Goal: Use online tool/utility: Use online tool/utility

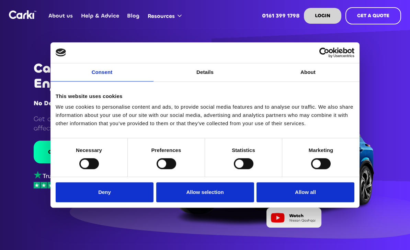
click at [308, 188] on button "Allow all" at bounding box center [305, 192] width 98 height 20
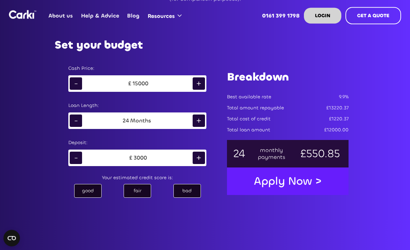
scroll to position [353, 0]
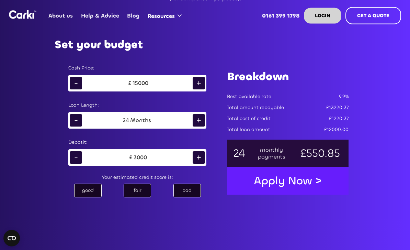
click at [91, 197] on div "good" at bounding box center [87, 191] width 27 height 14
click at [198, 126] on div "+" at bounding box center [199, 120] width 12 height 12
click at [197, 126] on div "+" at bounding box center [199, 120] width 12 height 12
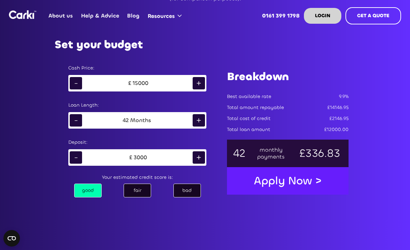
click at [198, 126] on div "+" at bounding box center [199, 120] width 12 height 12
click at [204, 89] on div "+" at bounding box center [199, 83] width 12 height 12
click at [200, 89] on div "+" at bounding box center [199, 83] width 12 height 12
click at [199, 89] on div "+" at bounding box center [199, 83] width 12 height 12
click at [201, 89] on div "+" at bounding box center [199, 83] width 12 height 12
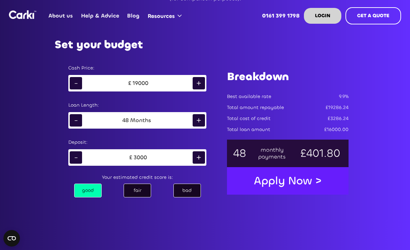
click at [199, 89] on div "+" at bounding box center [199, 83] width 12 height 12
click at [161, 88] on div "£ 20000" at bounding box center [137, 83] width 110 height 10
click at [155, 88] on div "£ 20000" at bounding box center [137, 83] width 110 height 10
click at [196, 89] on div "+" at bounding box center [199, 83] width 12 height 12
click at [193, 89] on div "+" at bounding box center [199, 83] width 12 height 12
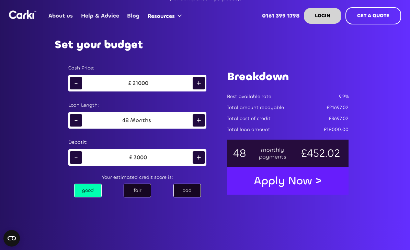
click at [193, 89] on div "+" at bounding box center [199, 83] width 12 height 12
click at [194, 89] on div "+" at bounding box center [199, 83] width 12 height 12
click at [193, 89] on div "+" at bounding box center [199, 83] width 12 height 12
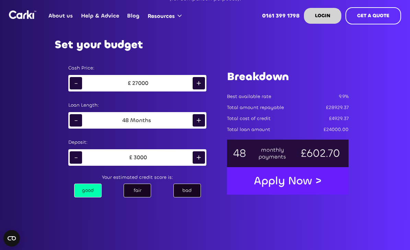
click at [193, 89] on div "+" at bounding box center [199, 83] width 12 height 12
click at [194, 89] on div "+" at bounding box center [199, 83] width 12 height 12
click at [202, 89] on div "+" at bounding box center [199, 83] width 12 height 12
click at [200, 89] on div "+" at bounding box center [199, 83] width 12 height 12
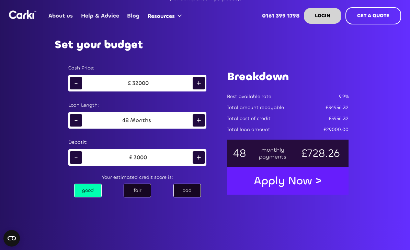
click at [199, 89] on div "+" at bounding box center [199, 83] width 12 height 12
click at [197, 89] on div "+" at bounding box center [199, 83] width 12 height 12
click at [196, 89] on div "+" at bounding box center [199, 83] width 12 height 12
click at [197, 89] on div "+" at bounding box center [199, 83] width 12 height 12
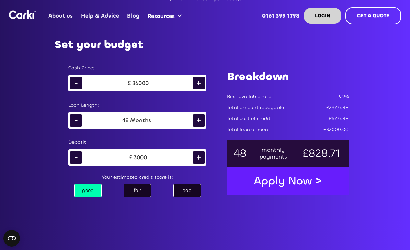
click at [197, 89] on div "+" at bounding box center [199, 83] width 12 height 12
click at [199, 89] on div "+" at bounding box center [199, 83] width 12 height 12
click at [197, 89] on div "+" at bounding box center [199, 83] width 12 height 12
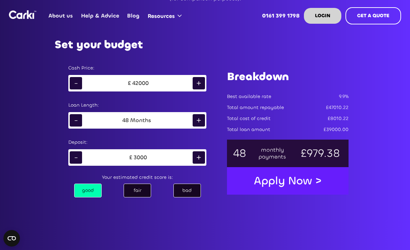
click at [198, 89] on div "+" at bounding box center [199, 83] width 12 height 12
click at [196, 89] on div "+" at bounding box center [199, 83] width 12 height 12
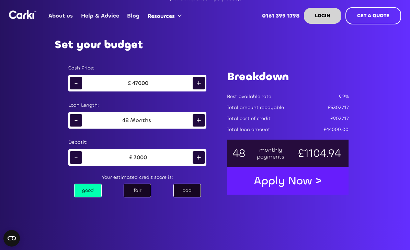
click at [196, 89] on div "+" at bounding box center [199, 83] width 12 height 12
click at [199, 89] on div "+" at bounding box center [199, 83] width 12 height 12
click at [198, 89] on div "+" at bounding box center [199, 83] width 12 height 12
click at [200, 89] on div "+" at bounding box center [199, 83] width 12 height 12
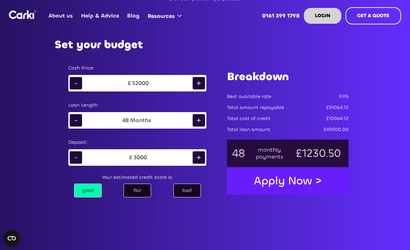
click at [198, 89] on div "+" at bounding box center [199, 83] width 12 height 12
click at [197, 89] on div "+" at bounding box center [199, 83] width 12 height 12
click at [196, 89] on div "+" at bounding box center [199, 83] width 12 height 12
click at [75, 89] on div "-" at bounding box center [76, 83] width 12 height 12
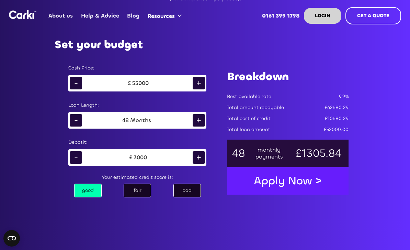
click at [201, 163] on div "+" at bounding box center [199, 157] width 12 height 12
click at [198, 163] on div "+" at bounding box center [199, 157] width 12 height 12
click at [197, 163] on div "+" at bounding box center [199, 157] width 12 height 12
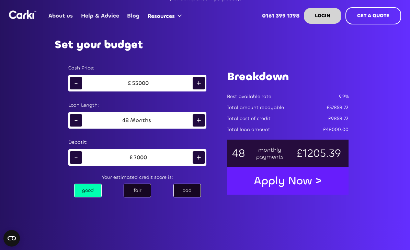
click at [197, 163] on div "+" at bounding box center [199, 157] width 12 height 12
click at [200, 163] on div "+" at bounding box center [199, 157] width 12 height 12
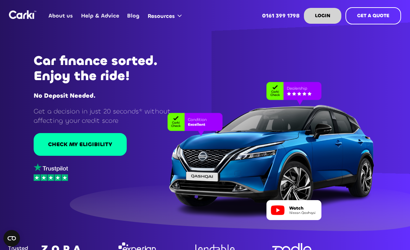
scroll to position [0, 0]
